Goal: Browse casually: Explore the website without a specific task or goal

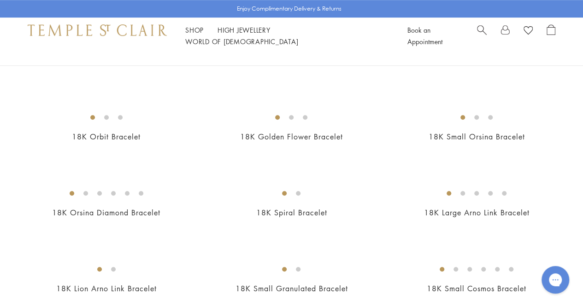
scroll to position [302, 0]
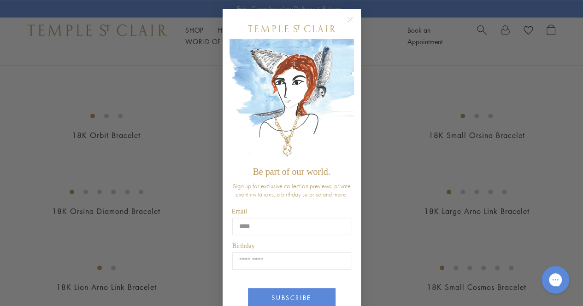
type input "**********"
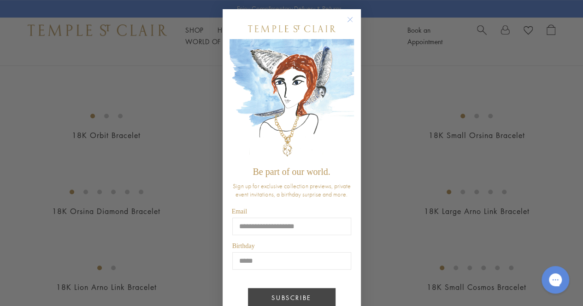
type input "*****"
click at [286, 296] on button "SUBSCRIBE" at bounding box center [292, 297] width 88 height 19
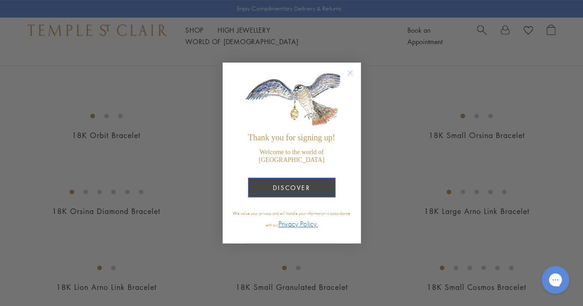
click at [304, 183] on button "DISCOVER" at bounding box center [292, 188] width 88 height 20
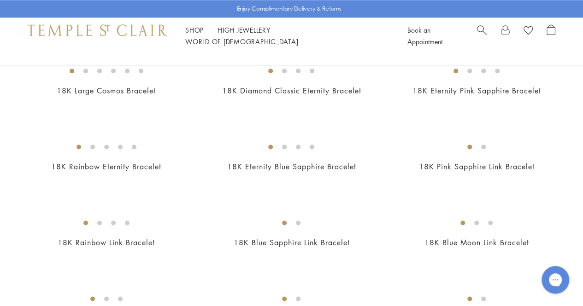
scroll to position [575, 0]
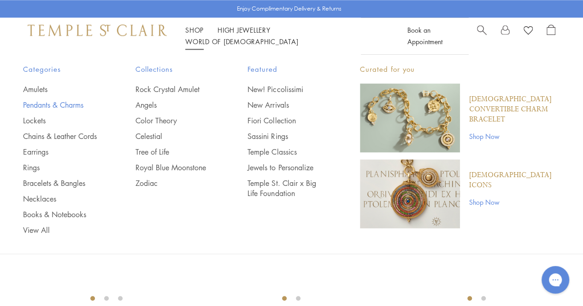
click at [35, 100] on link "Pendants & Charms" at bounding box center [61, 105] width 76 height 10
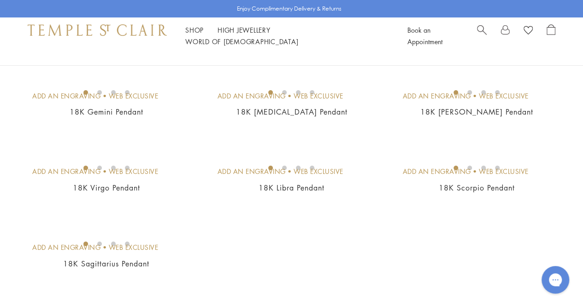
scroll to position [1613, 0]
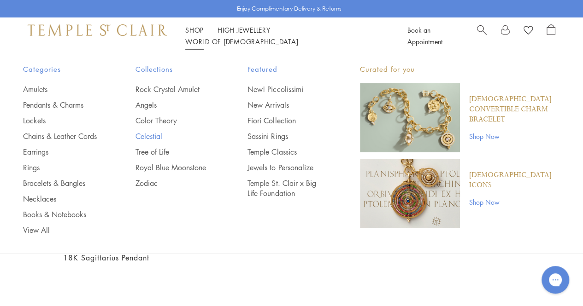
click at [153, 134] on link "Celestial" at bounding box center [173, 136] width 76 height 10
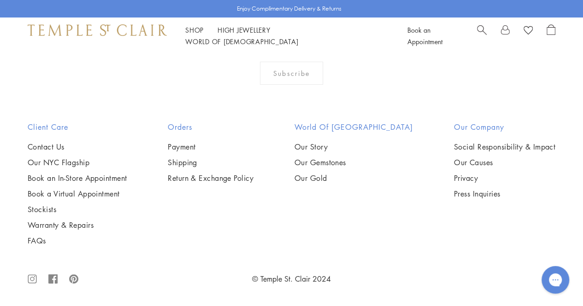
scroll to position [2229, 0]
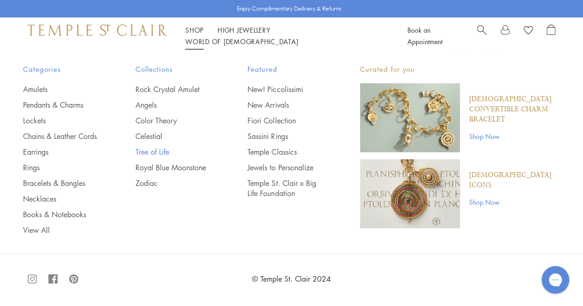
click at [152, 155] on link "Tree of Life" at bounding box center [173, 152] width 76 height 10
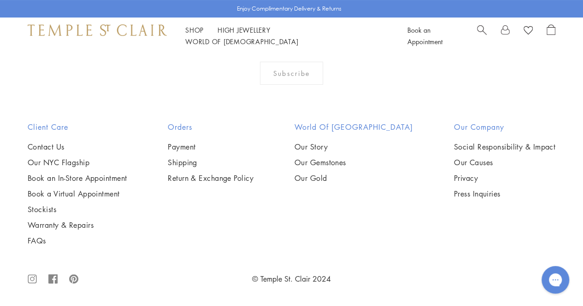
scroll to position [2479, 0]
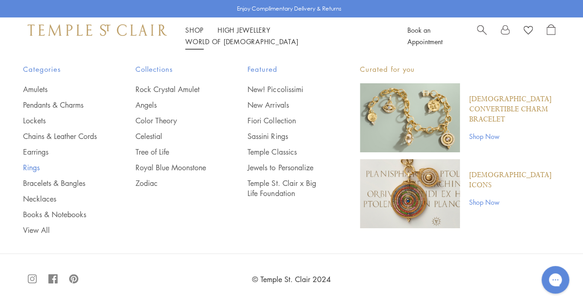
click at [32, 173] on link "Rings" at bounding box center [61, 168] width 76 height 10
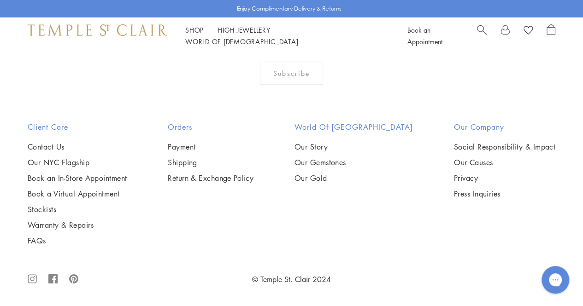
scroll to position [2782, 0]
click at [0, 0] on img at bounding box center [0, 0] width 0 height 0
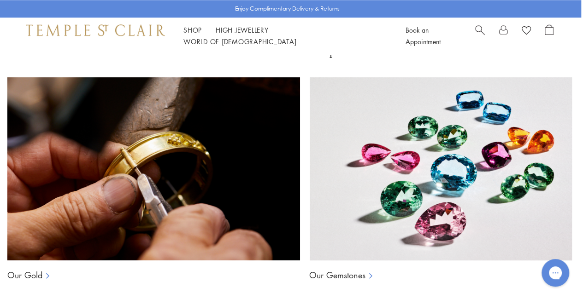
scroll to position [556, 2]
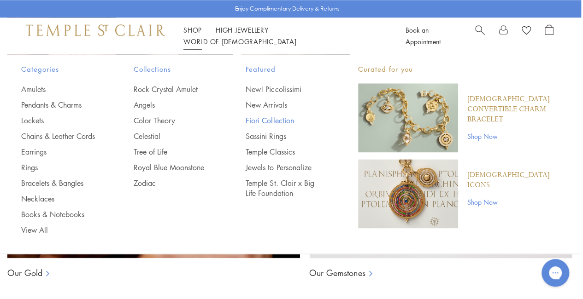
click at [266, 120] on link "Fiori Collection" at bounding box center [284, 121] width 76 height 10
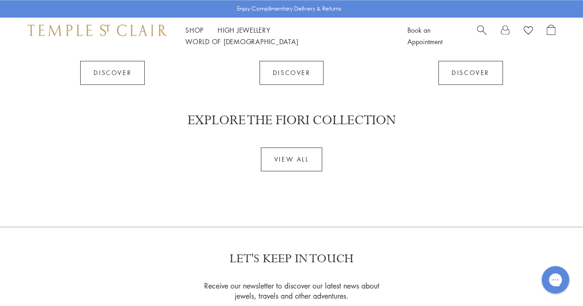
scroll to position [2370, 0]
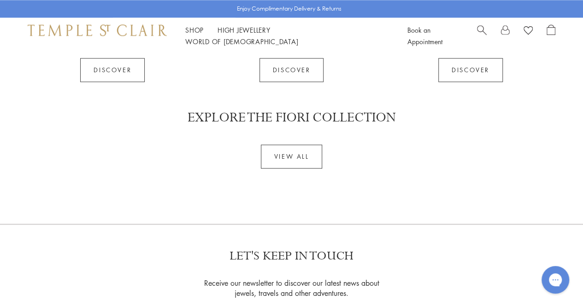
click at [564, 127] on div "explore the fiori collection VIEW ALL" at bounding box center [291, 139] width 583 height 59
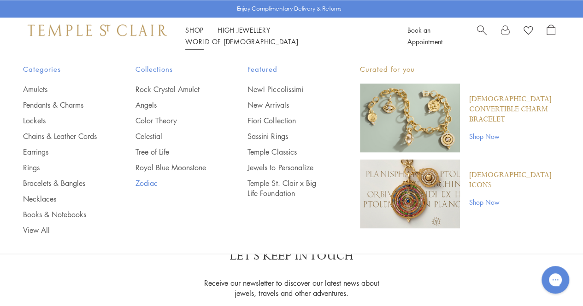
click at [140, 183] on link "Zodiac" at bounding box center [173, 183] width 76 height 10
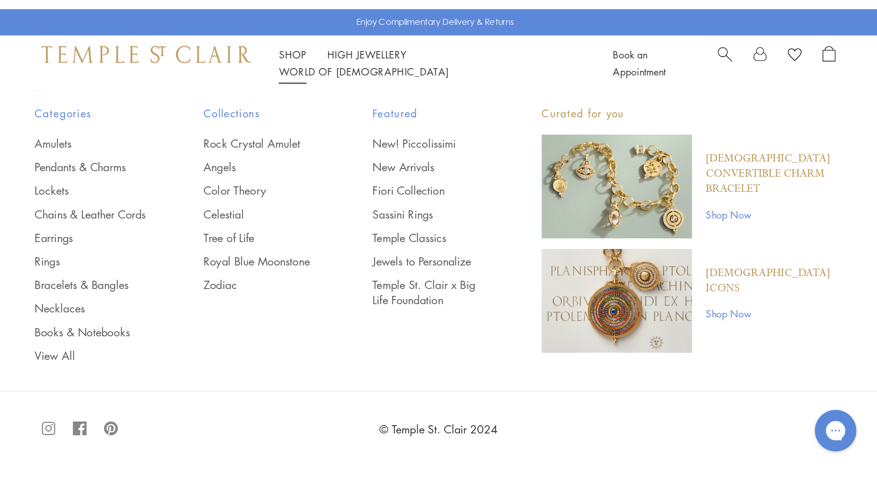
scroll to position [2651, 0]
